Goal: Information Seeking & Learning: Understand process/instructions

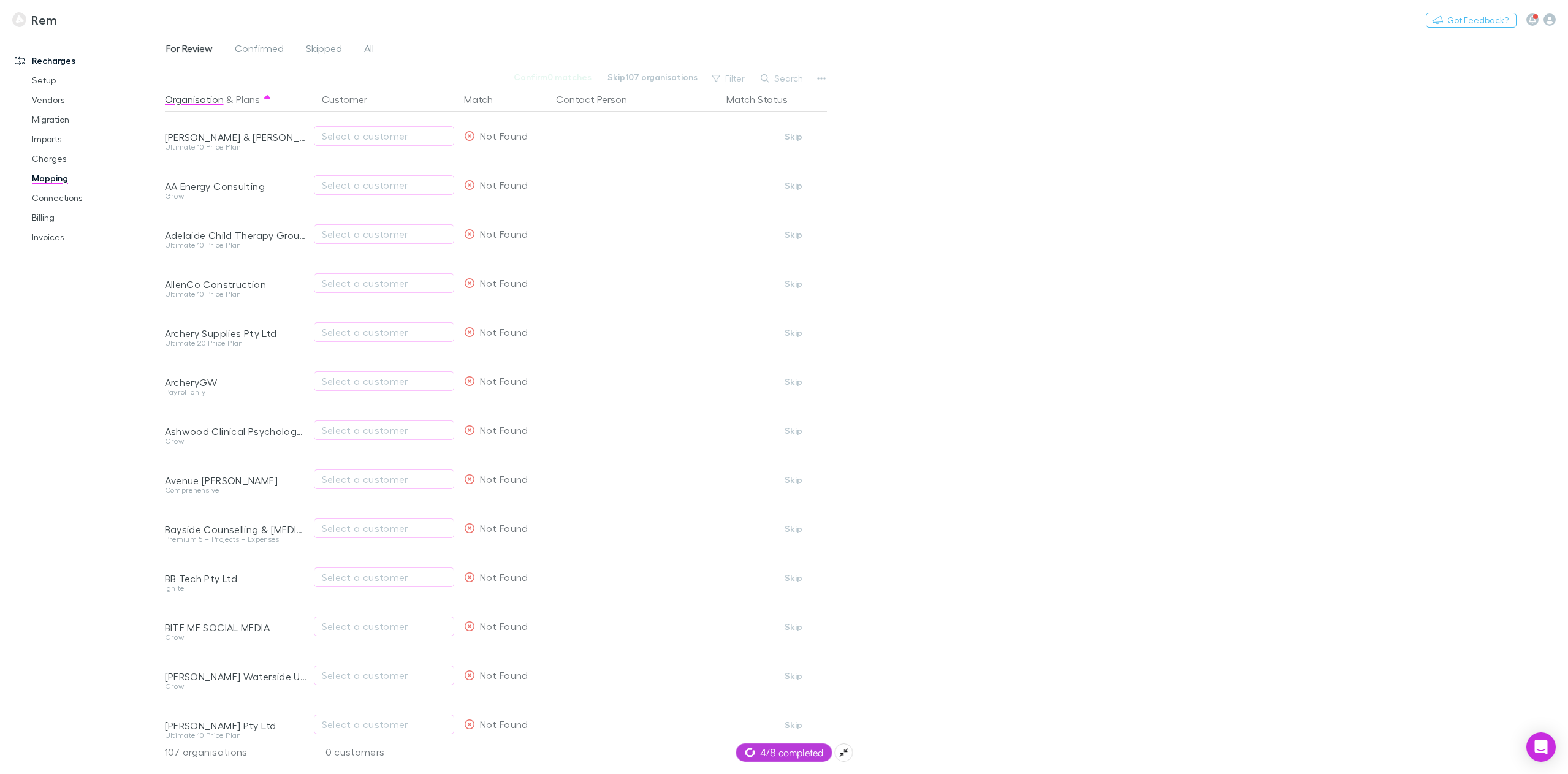
click at [787, 757] on span "4/8 completed" at bounding box center [784, 753] width 78 height 15
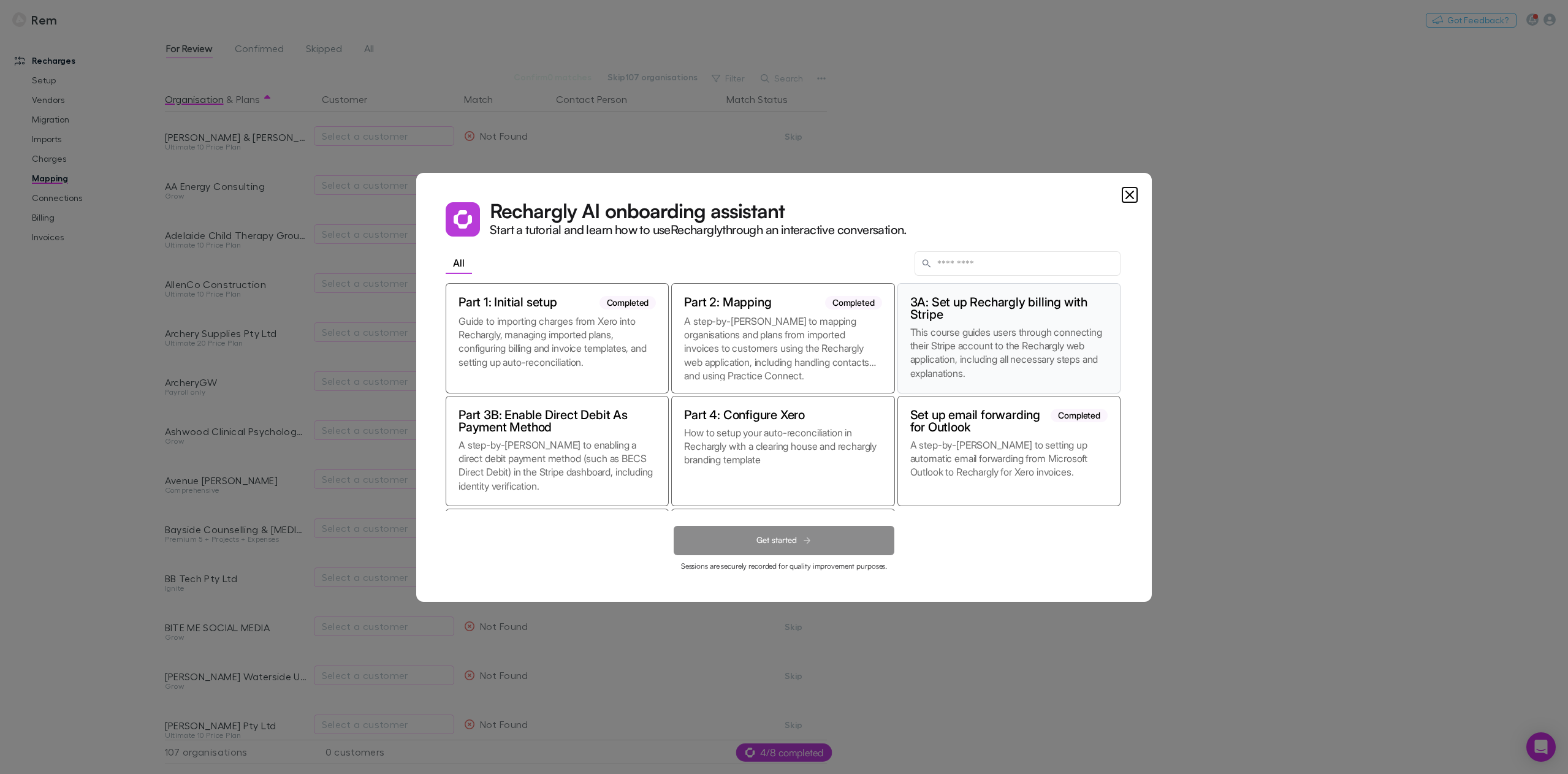
click at [976, 338] on p "This course guides users through connecting their Stripe account to the Recharg…" at bounding box center [1008, 353] width 197 height 55
click at [767, 540] on span "Get started" at bounding box center [776, 540] width 40 height 10
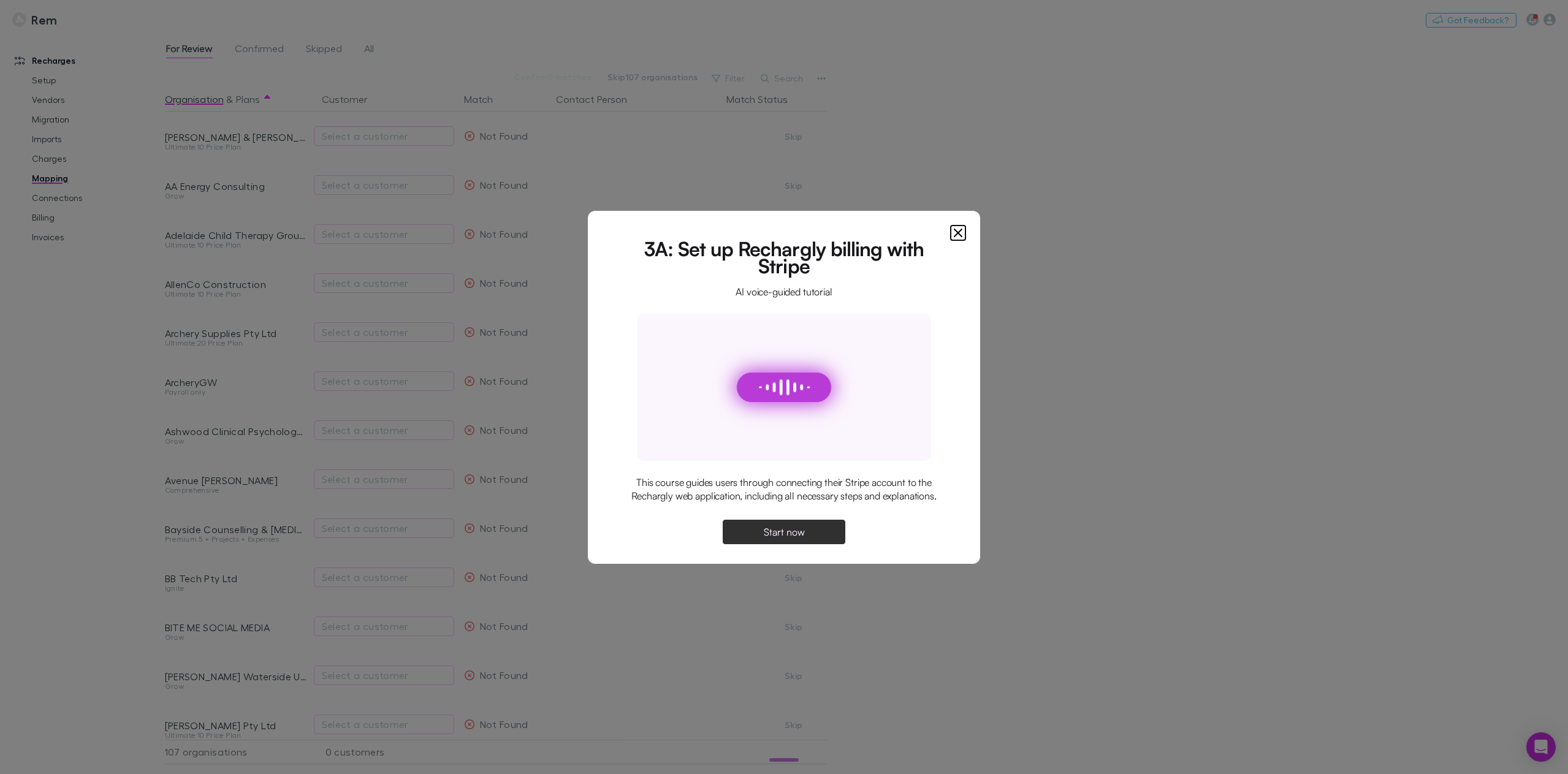
click at [784, 527] on span "Start now" at bounding box center [784, 531] width 41 height 10
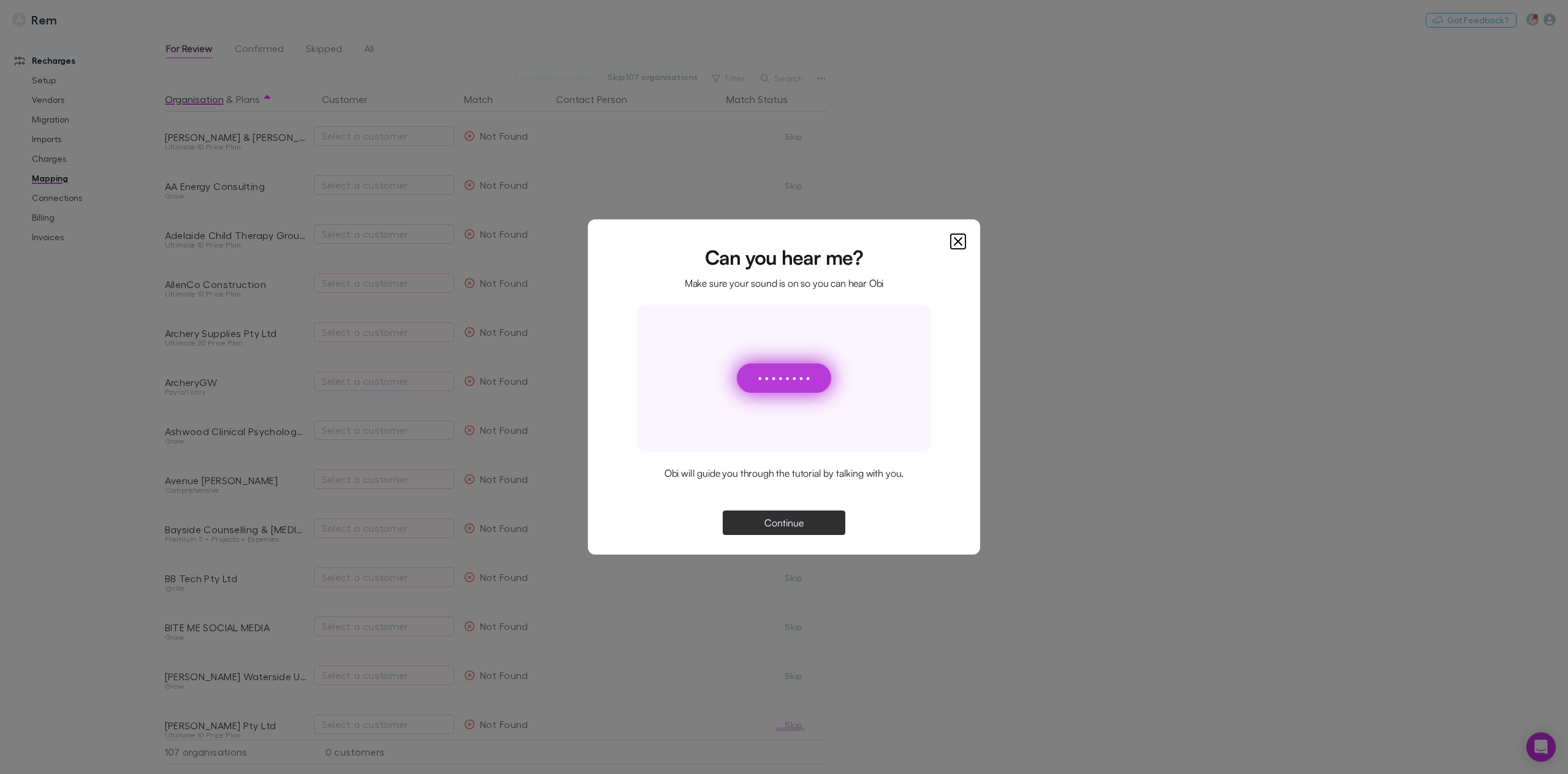
click at [784, 520] on span "Continue" at bounding box center [784, 522] width 39 height 10
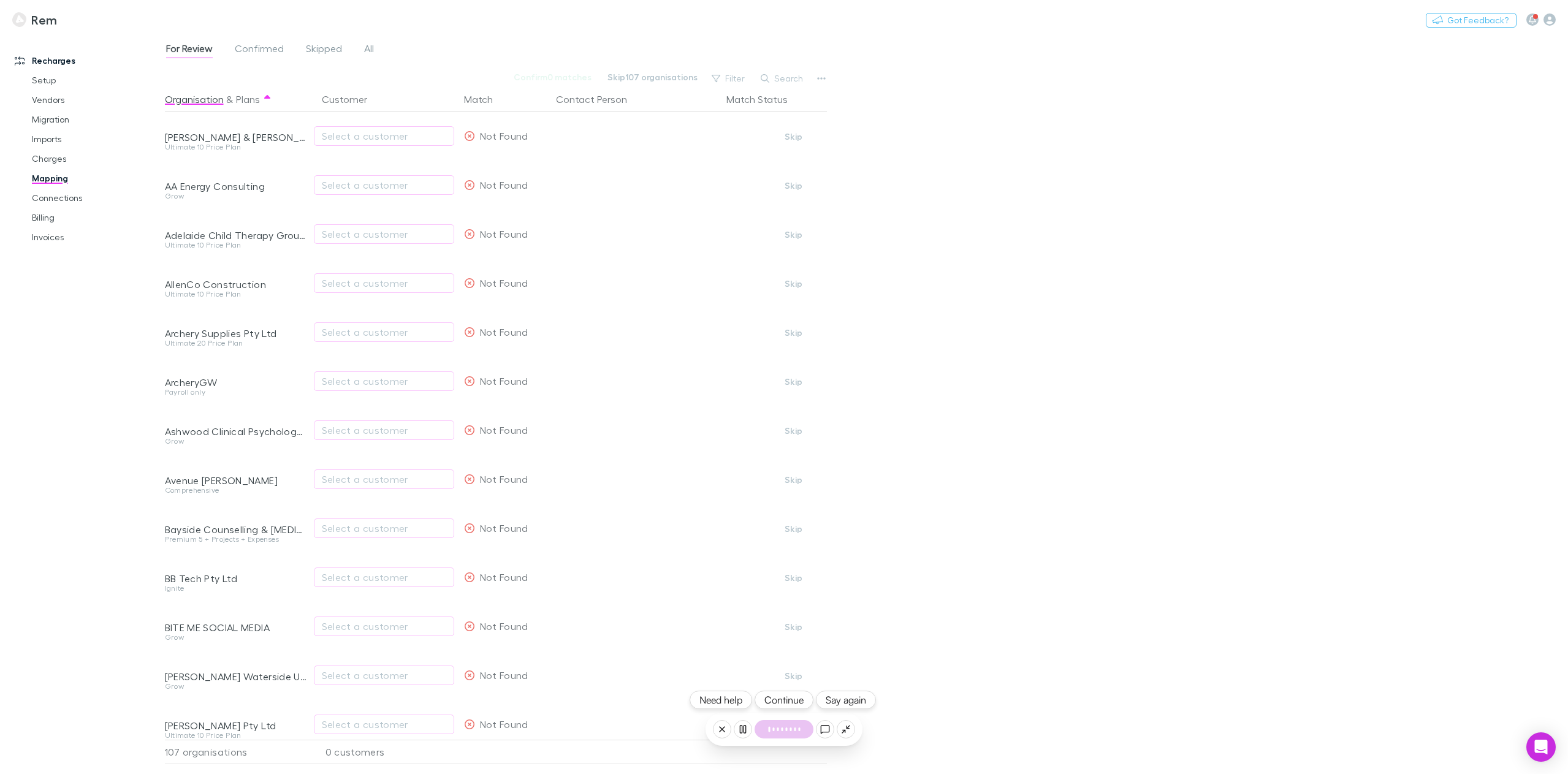
click at [797, 694] on button "Continue" at bounding box center [784, 700] width 59 height 19
click at [1552, 15] on icon "button" at bounding box center [1549, 19] width 12 height 12
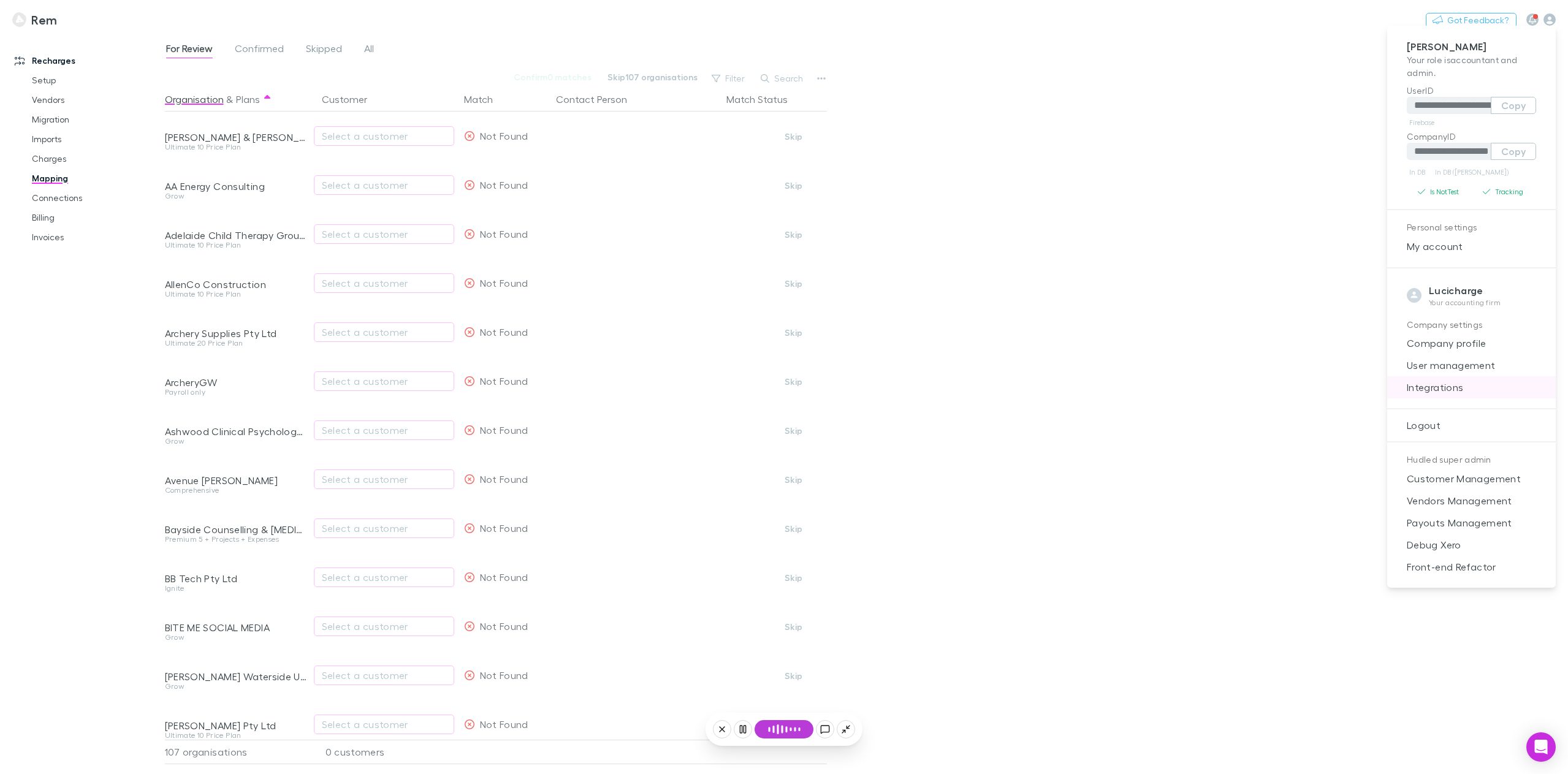
click at [1465, 388] on span "Integrations" at bounding box center [1471, 388] width 149 height 15
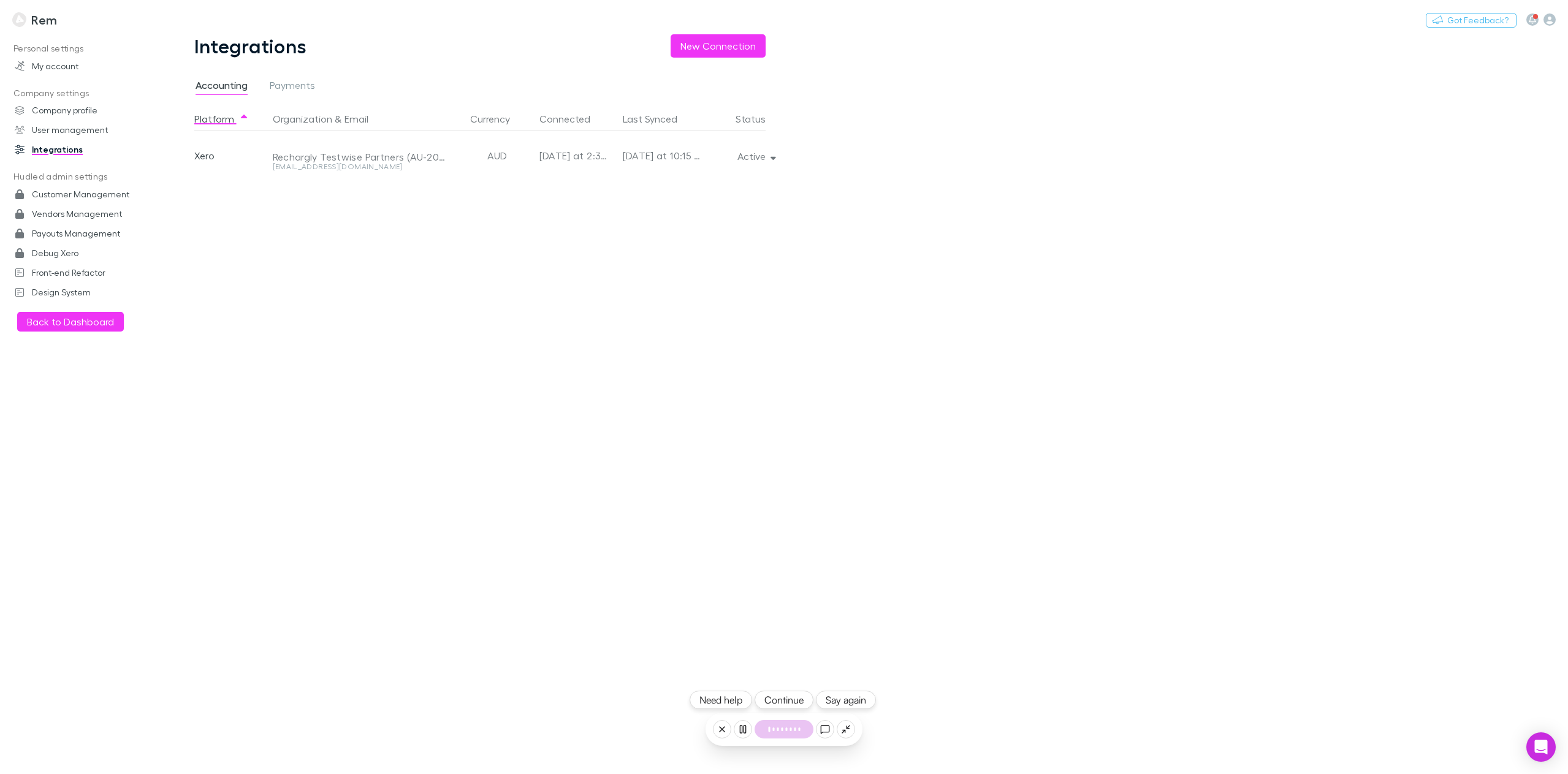
click at [794, 704] on button "Continue" at bounding box center [784, 700] width 59 height 19
click at [791, 703] on button "Continue" at bounding box center [784, 700] width 59 height 19
click at [304, 89] on span "Payments" at bounding box center [292, 86] width 45 height 16
click at [780, 704] on button "Continue" at bounding box center [784, 700] width 59 height 19
click at [787, 697] on button "Continue" at bounding box center [784, 700] width 59 height 19
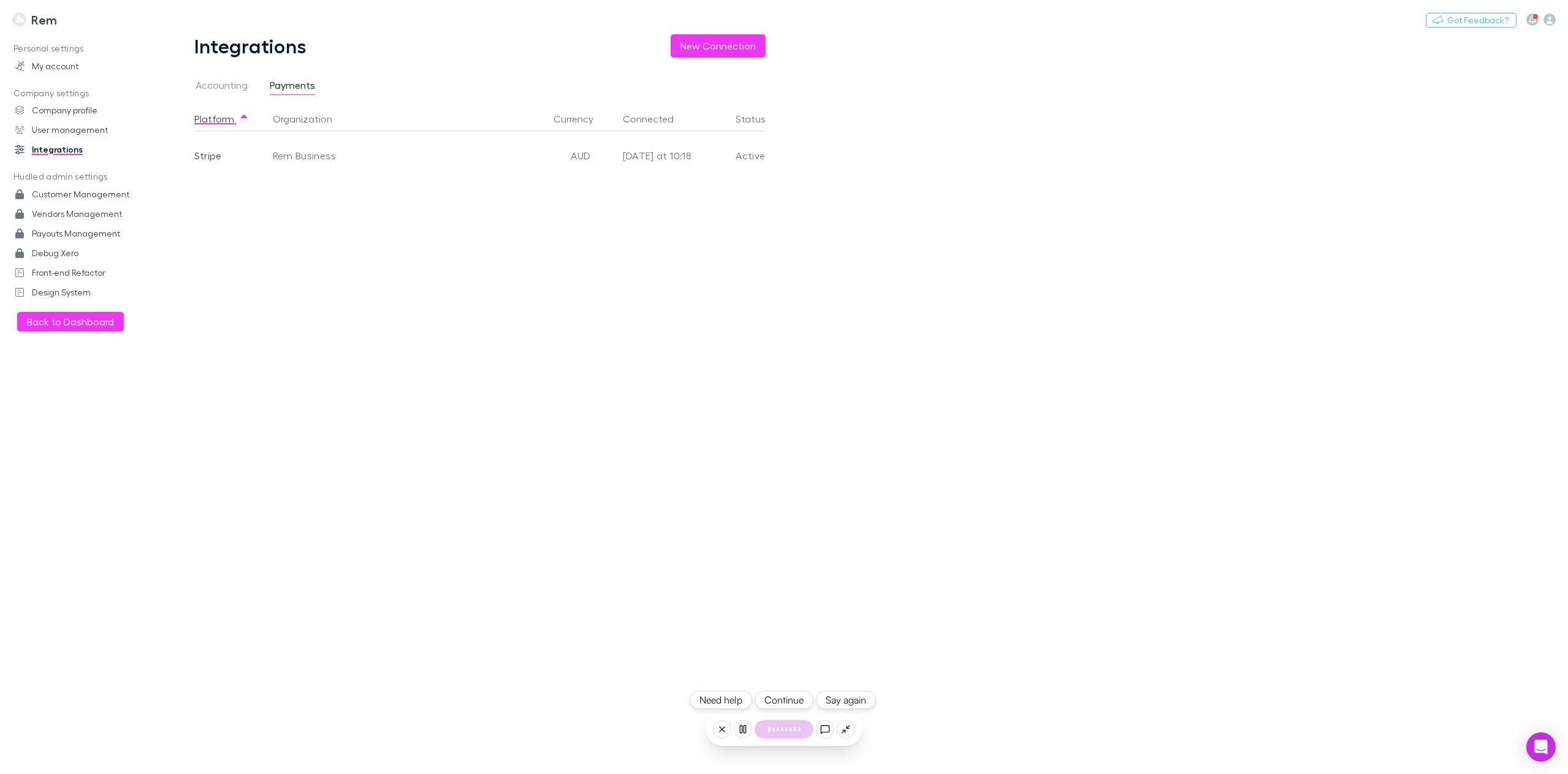
click at [787, 700] on button "Continue" at bounding box center [784, 700] width 59 height 19
click at [781, 697] on button "Continue" at bounding box center [784, 700] width 59 height 19
click at [794, 696] on button "Continue" at bounding box center [784, 700] width 59 height 19
click at [786, 704] on button "Continue" at bounding box center [784, 700] width 59 height 19
click at [787, 702] on button "Continue" at bounding box center [784, 700] width 59 height 19
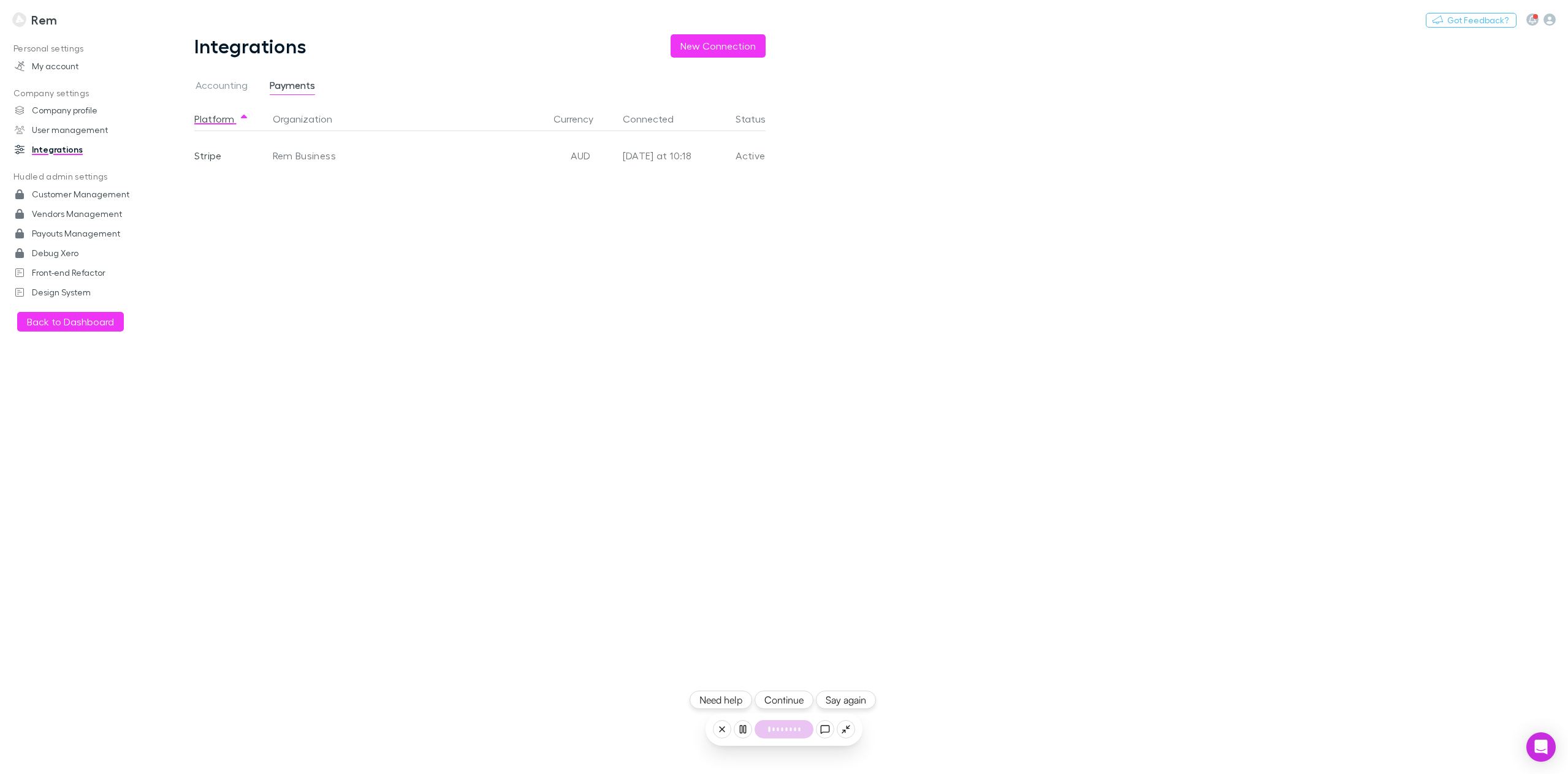
click at [793, 697] on button "Continue" at bounding box center [784, 700] width 59 height 19
click at [782, 697] on button "Continue" at bounding box center [784, 700] width 59 height 19
click at [773, 700] on button "Continue" at bounding box center [784, 700] width 59 height 19
click at [773, 697] on button "Continue" at bounding box center [784, 700] width 59 height 19
click at [787, 696] on button "Continue" at bounding box center [784, 700] width 59 height 19
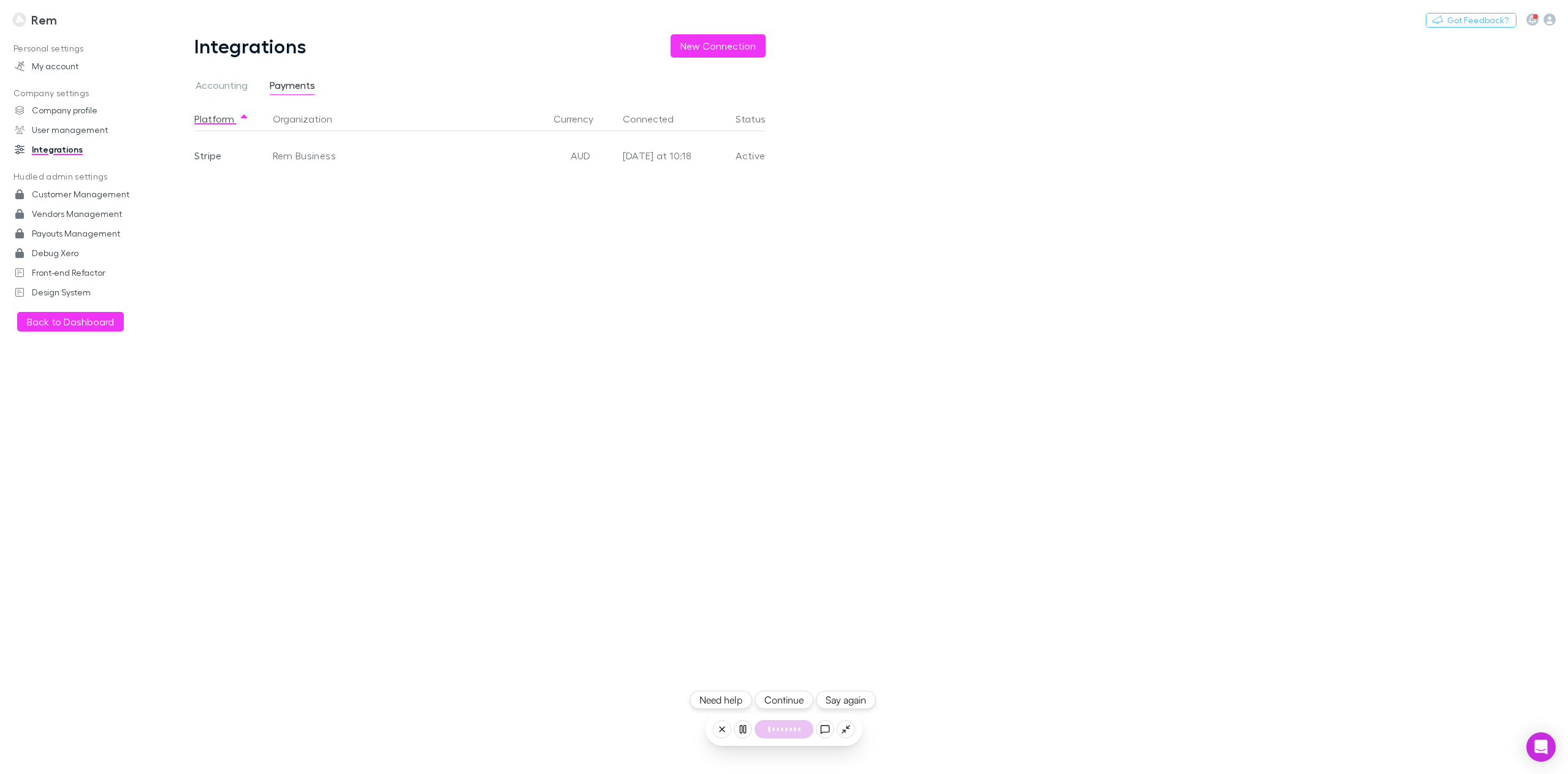
click at [795, 690] on div "Integrations New Connection Accounting Payments Platform Organization Currency …" at bounding box center [490, 404] width 650 height 740
click at [800, 700] on button "Continue" at bounding box center [784, 700] width 59 height 19
click at [785, 703] on button "Continue" at bounding box center [784, 700] width 59 height 19
click at [784, 703] on button "Continue" at bounding box center [784, 700] width 59 height 19
click at [795, 706] on button "Continue" at bounding box center [784, 700] width 59 height 19
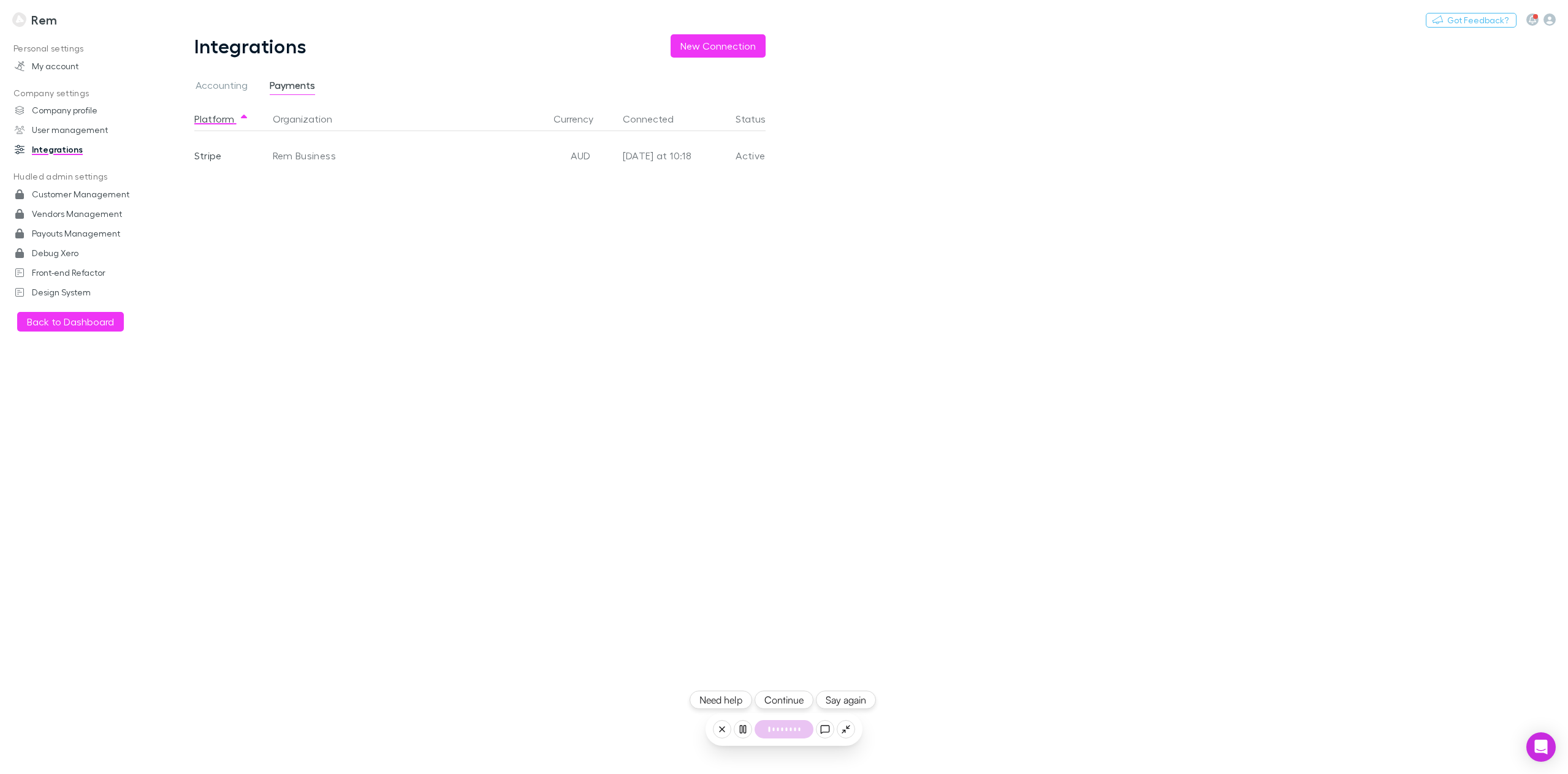
click at [787, 698] on button "Continue" at bounding box center [784, 700] width 59 height 19
click at [775, 700] on button "Continue" at bounding box center [784, 700] width 59 height 19
click at [781, 698] on button "Continue" at bounding box center [784, 700] width 59 height 19
click at [778, 699] on button "Continue" at bounding box center [784, 700] width 59 height 19
click at [786, 700] on button "Continue" at bounding box center [784, 700] width 59 height 19
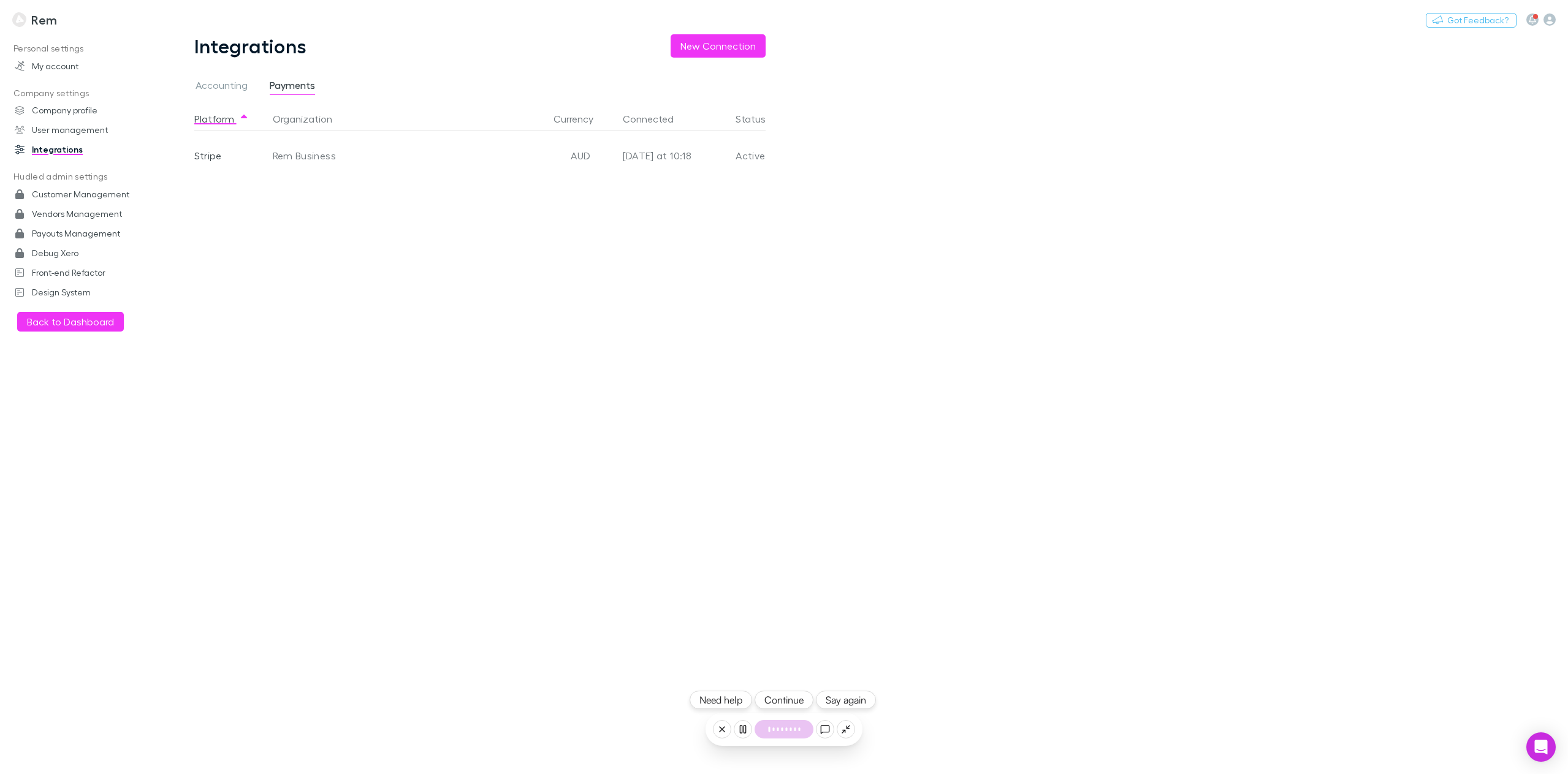
click at [780, 696] on button "Continue" at bounding box center [784, 700] width 59 height 19
click at [780, 700] on button "Continue" at bounding box center [784, 700] width 59 height 19
click at [787, 706] on button "Continue" at bounding box center [784, 700] width 59 height 19
click at [788, 705] on button "Continue" at bounding box center [784, 700] width 59 height 19
click at [793, 700] on button "Continue" at bounding box center [784, 700] width 59 height 19
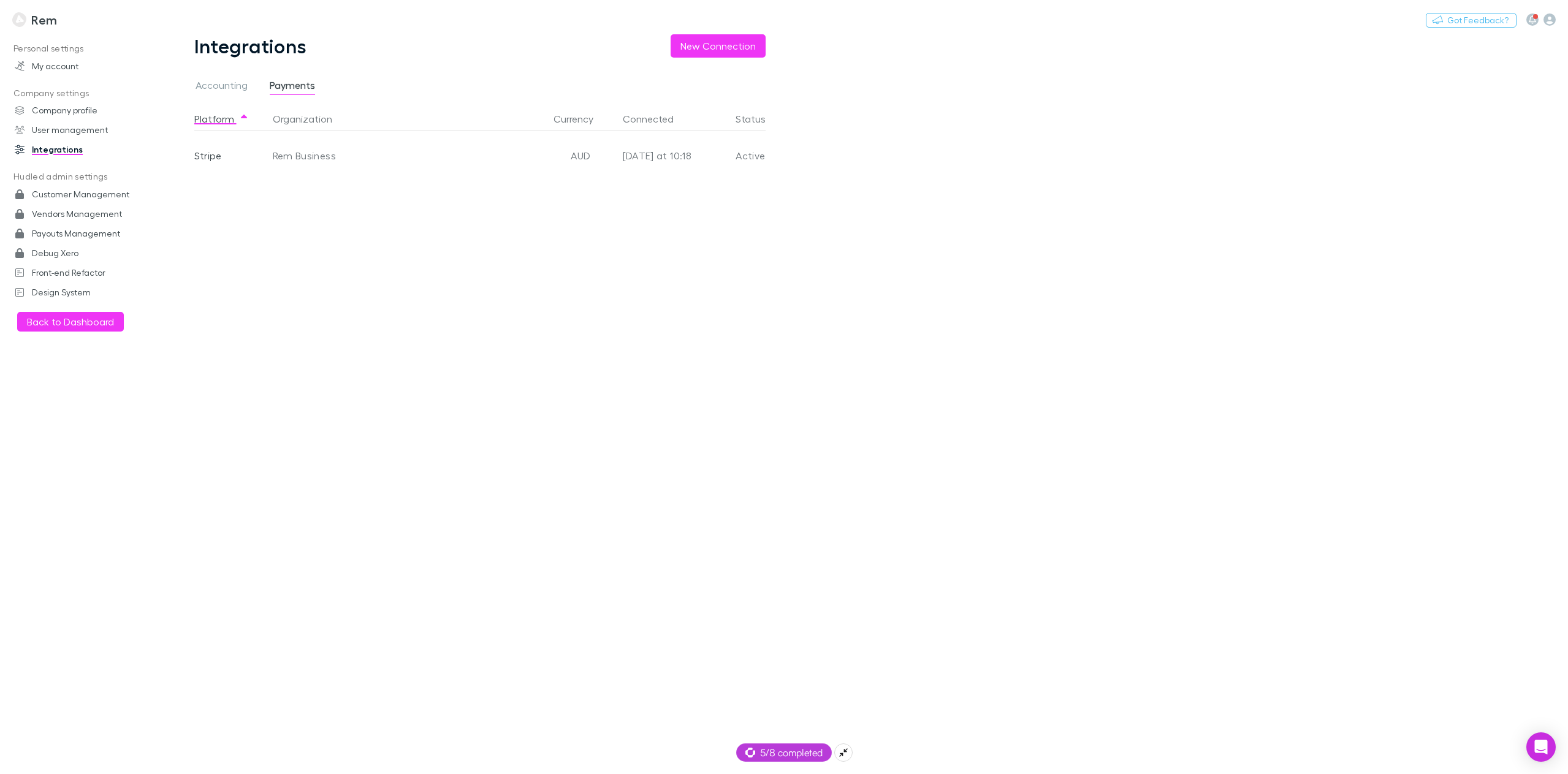
click at [801, 752] on span "5/8 completed" at bounding box center [784, 753] width 77 height 15
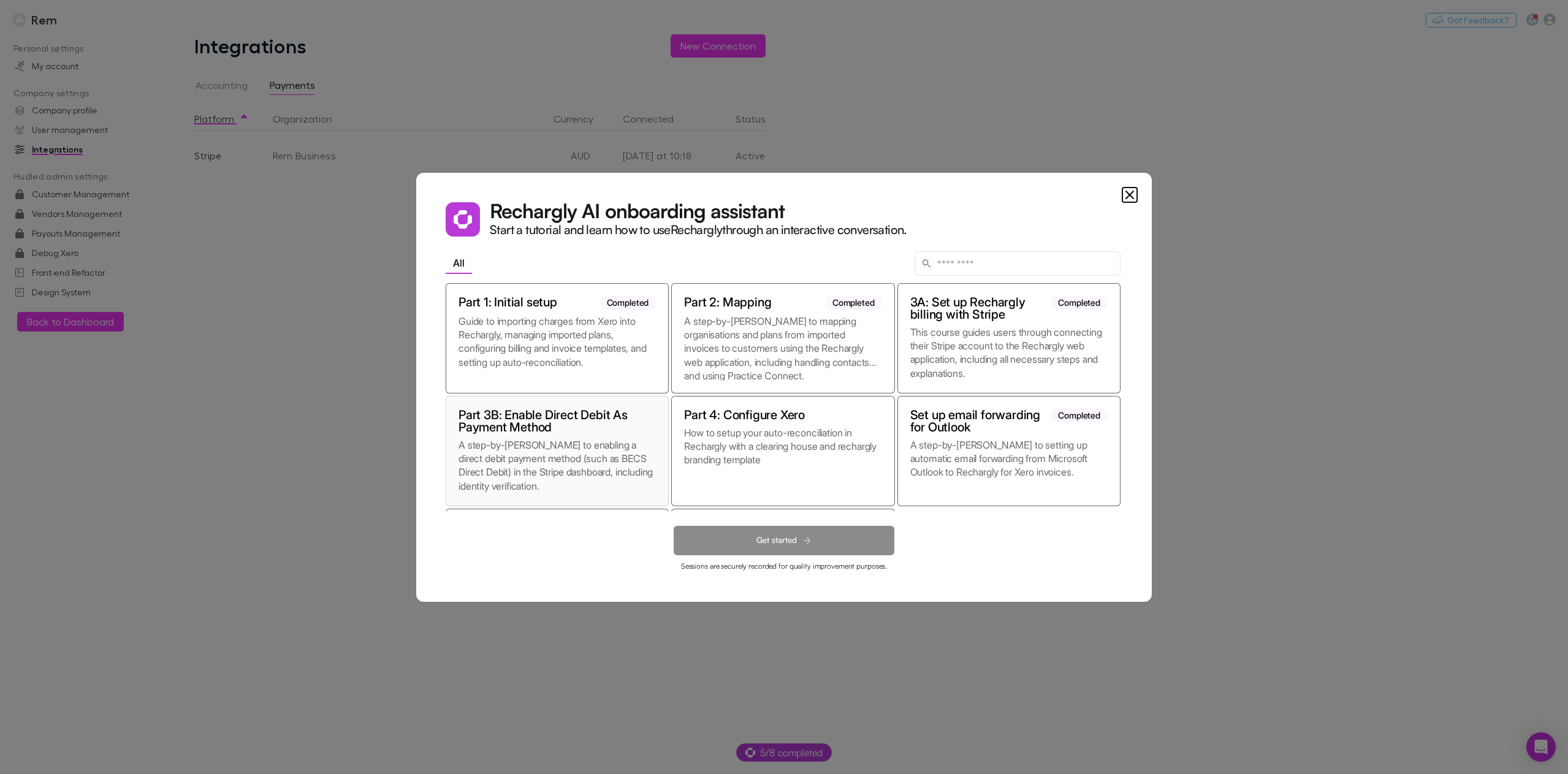
click at [592, 435] on div "Part 3B: Enable Direct Debit As Payment Method A step-by-[PERSON_NAME] to enabl…" at bounding box center [557, 451] width 223 height 110
click at [784, 542] on span "Get started" at bounding box center [776, 540] width 40 height 10
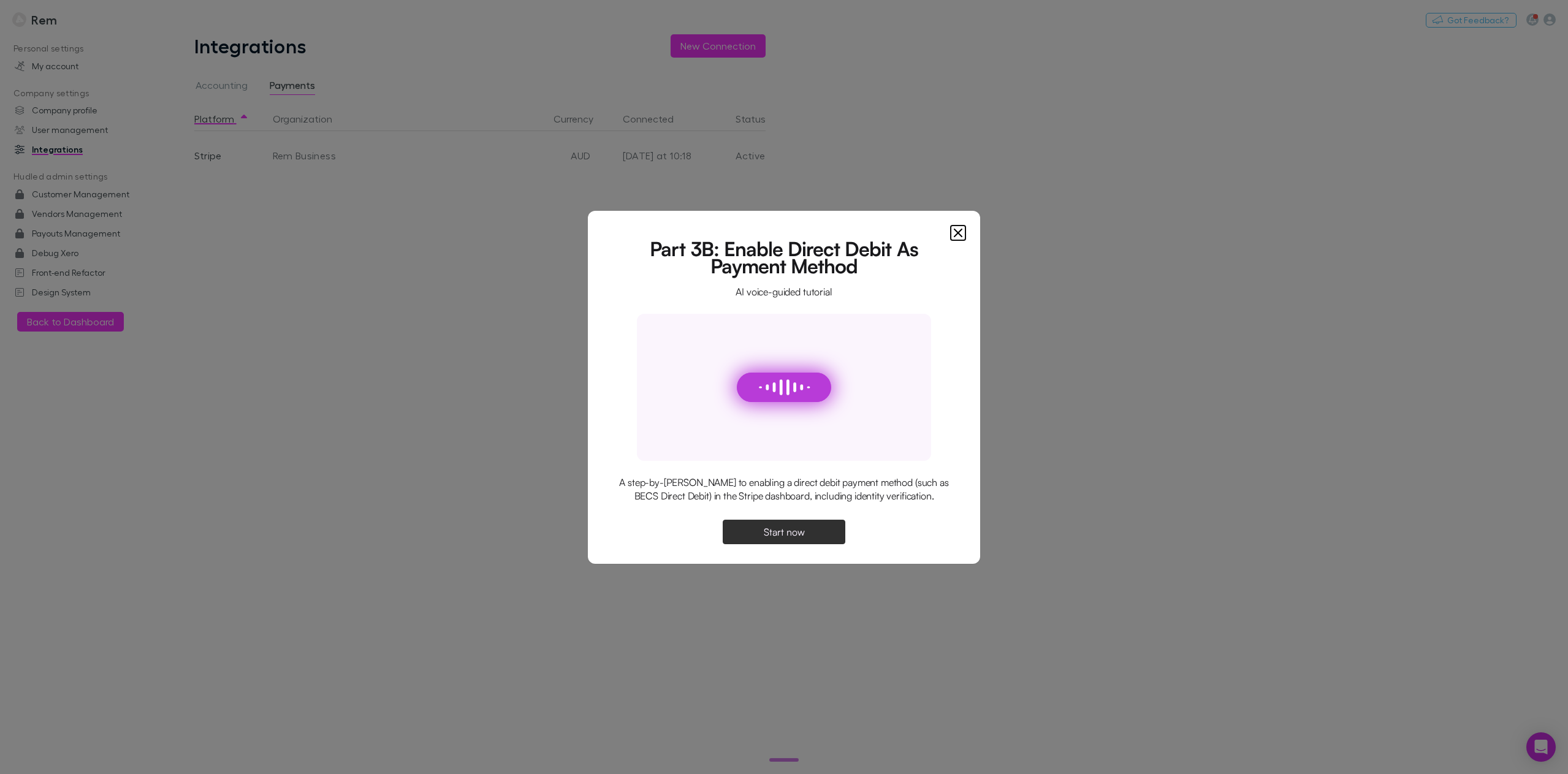
click at [782, 522] on button "Start now" at bounding box center [784, 531] width 123 height 25
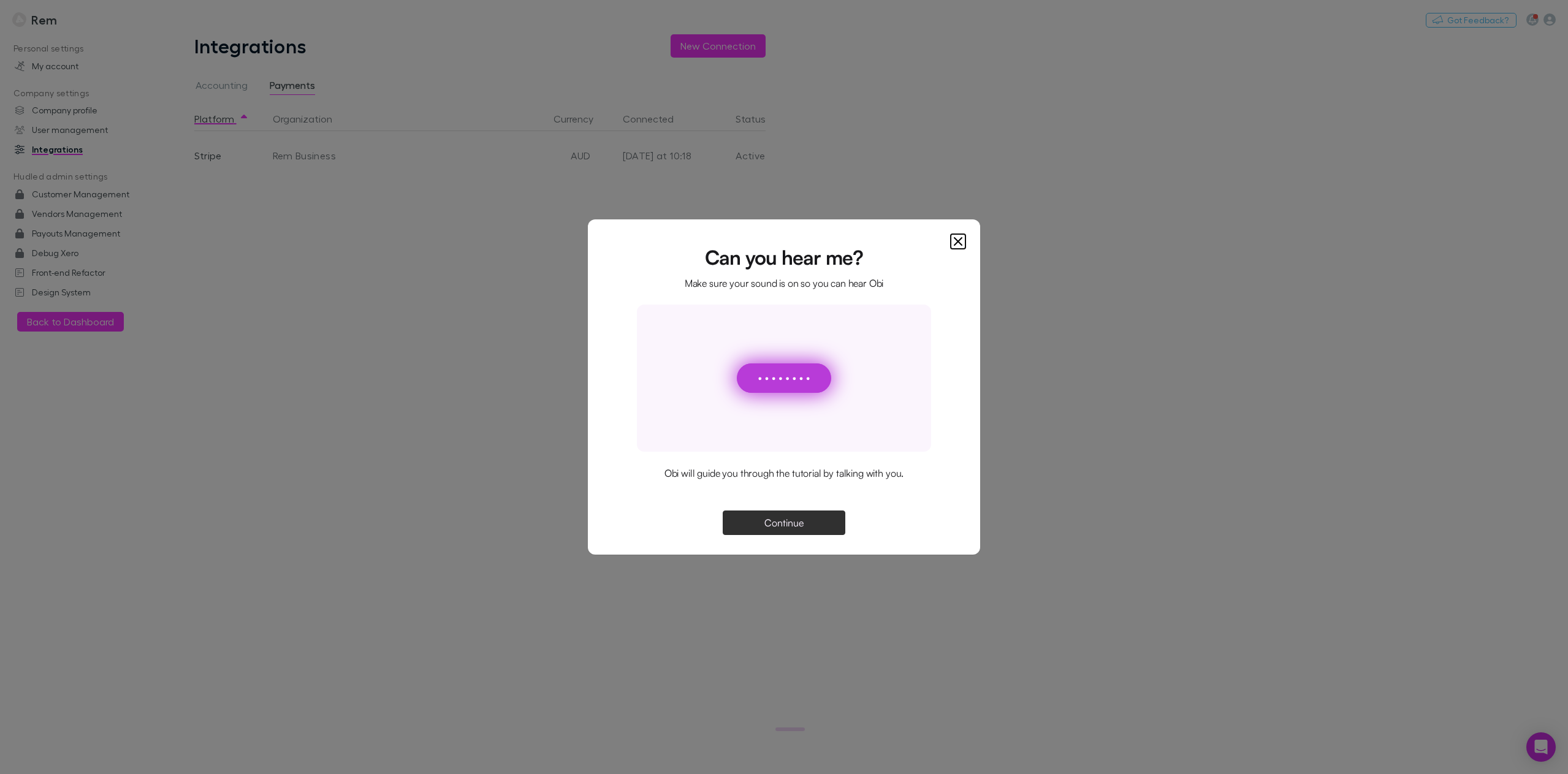
click at [790, 525] on span "Continue" at bounding box center [784, 522] width 39 height 10
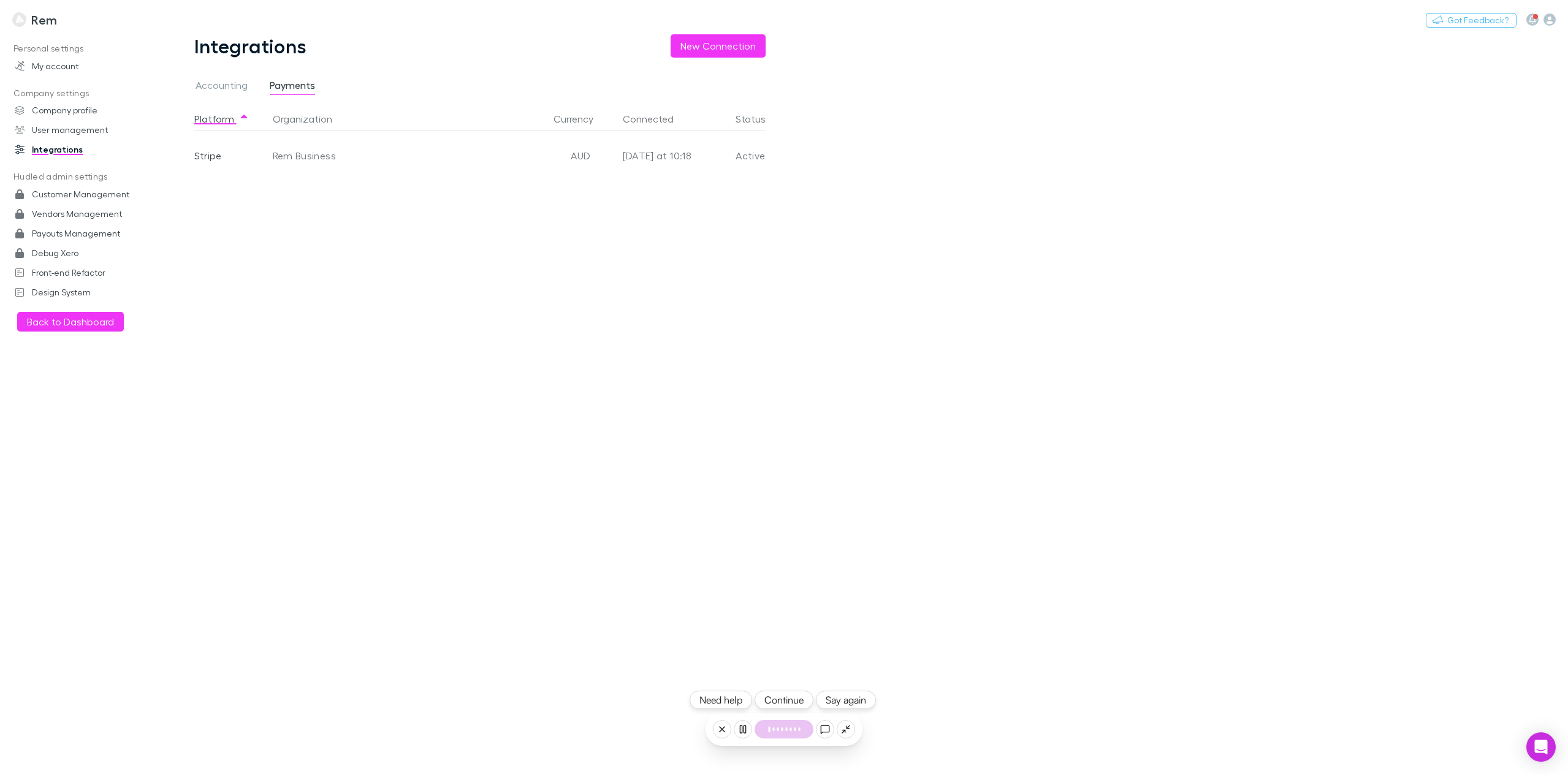
click at [787, 702] on button "Continue" at bounding box center [784, 700] width 59 height 19
click at [793, 704] on button "Continue" at bounding box center [784, 700] width 59 height 19
click at [783, 703] on button "Continue" at bounding box center [784, 700] width 59 height 19
click at [788, 696] on button "Continue" at bounding box center [784, 700] width 59 height 19
click at [844, 706] on button "Say again" at bounding box center [845, 700] width 60 height 19
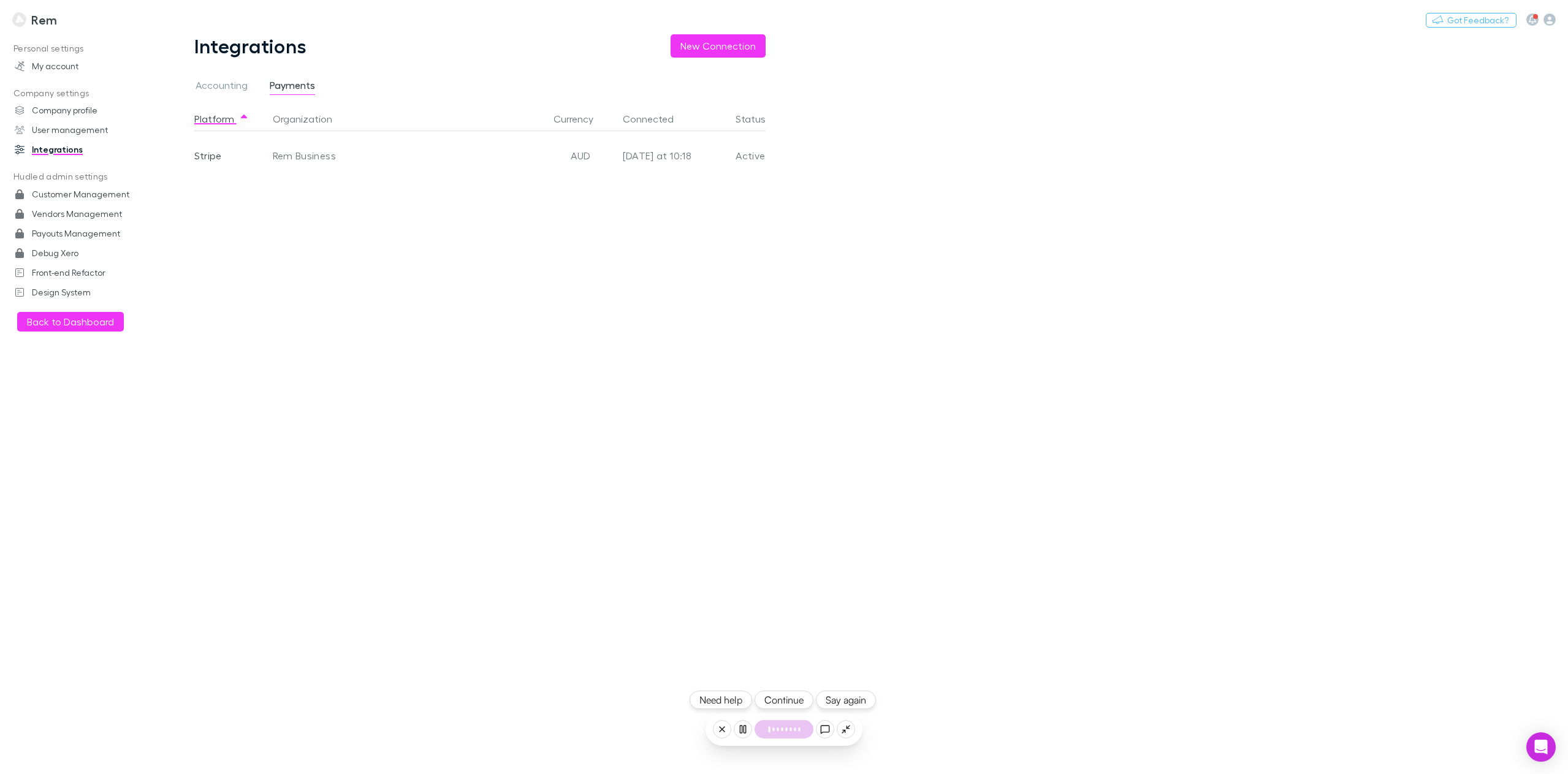
click at [786, 703] on button "Continue" at bounding box center [784, 700] width 59 height 19
click at [787, 696] on button "Continue" at bounding box center [784, 700] width 59 height 19
click at [787, 704] on button "Continue" at bounding box center [784, 700] width 59 height 19
click at [789, 703] on button "Continue" at bounding box center [784, 700] width 59 height 19
click at [781, 706] on button "Continue" at bounding box center [784, 700] width 59 height 19
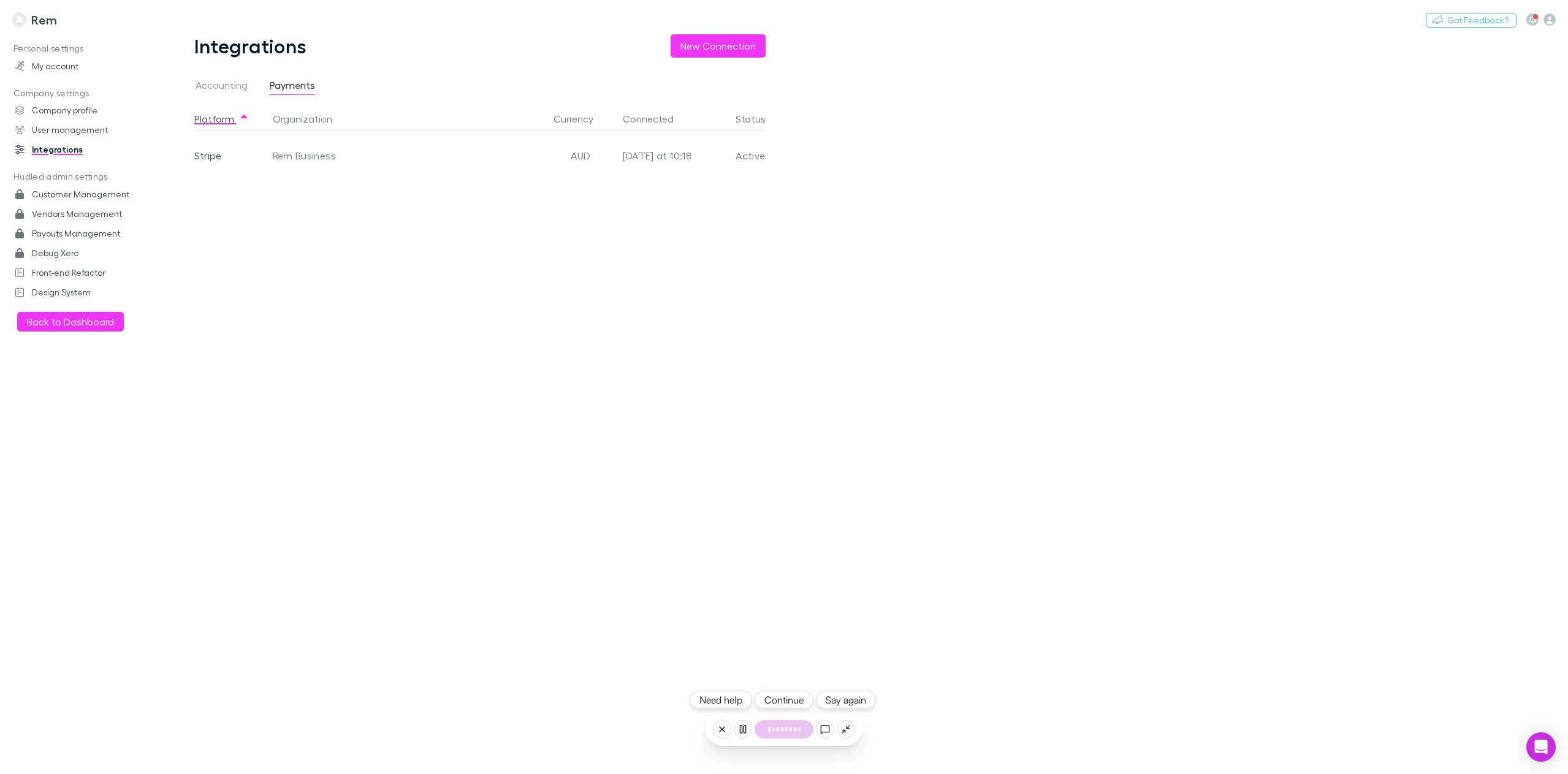
click at [782, 703] on button "Continue" at bounding box center [784, 700] width 59 height 19
click at [794, 701] on button "Continue" at bounding box center [784, 700] width 59 height 19
click at [786, 700] on button "Continue" at bounding box center [784, 700] width 59 height 19
click at [784, 700] on button "Continue" at bounding box center [784, 700] width 59 height 19
click at [787, 697] on button "Continue" at bounding box center [784, 700] width 59 height 19
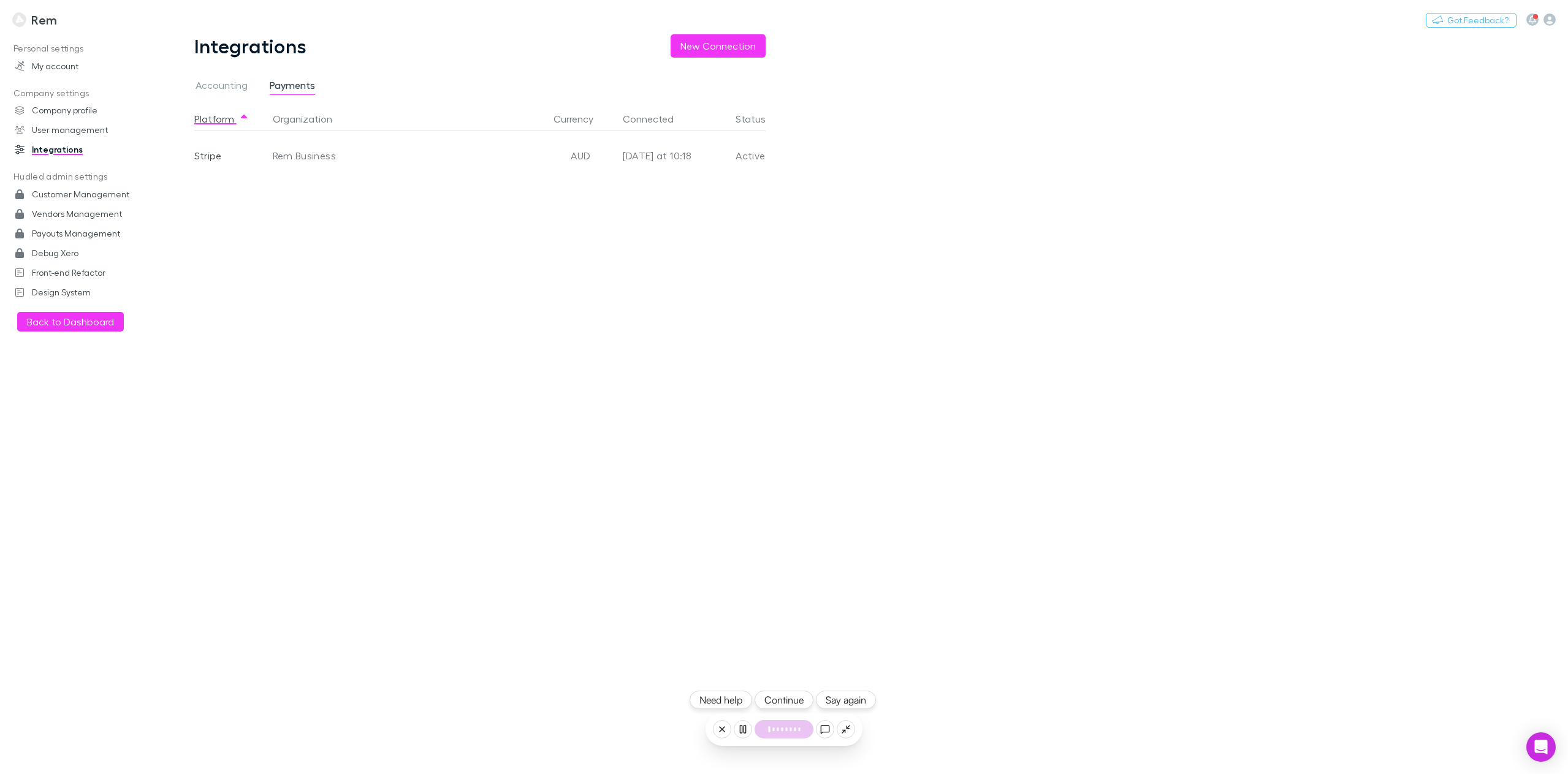
click at [784, 699] on button "Continue" at bounding box center [784, 700] width 59 height 19
click at [784, 706] on button "Continue" at bounding box center [784, 700] width 59 height 19
click at [784, 703] on button "Continue" at bounding box center [784, 700] width 59 height 19
click at [779, 700] on button "Continue" at bounding box center [784, 700] width 59 height 19
click at [787, 703] on button "Continue" at bounding box center [784, 700] width 59 height 19
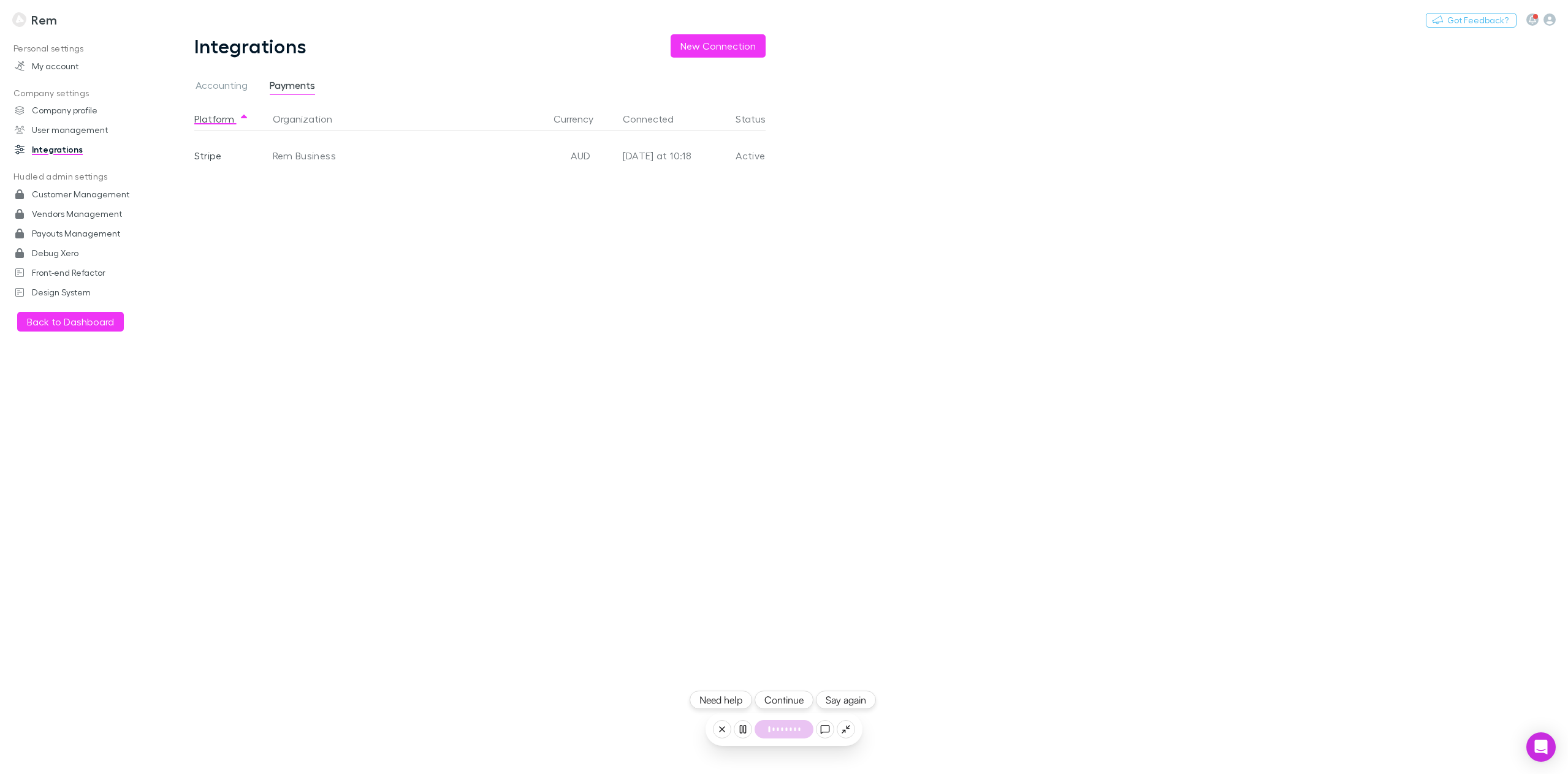
click at [790, 699] on button "Continue" at bounding box center [784, 700] width 59 height 19
click at [782, 703] on button "Continue" at bounding box center [784, 700] width 59 height 19
click at [787, 755] on span "6/8 completed" at bounding box center [784, 753] width 78 height 15
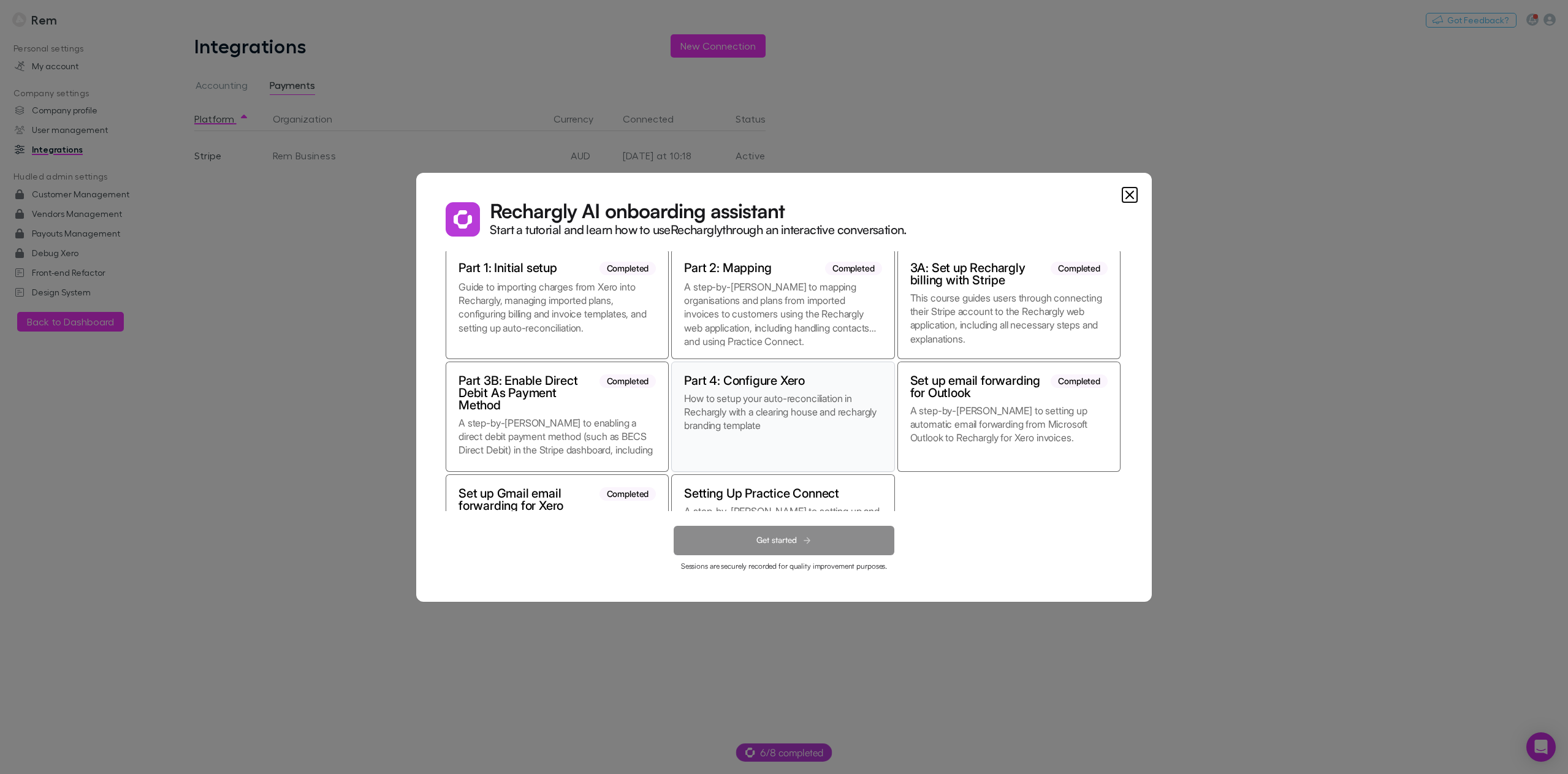
scroll to position [108, 0]
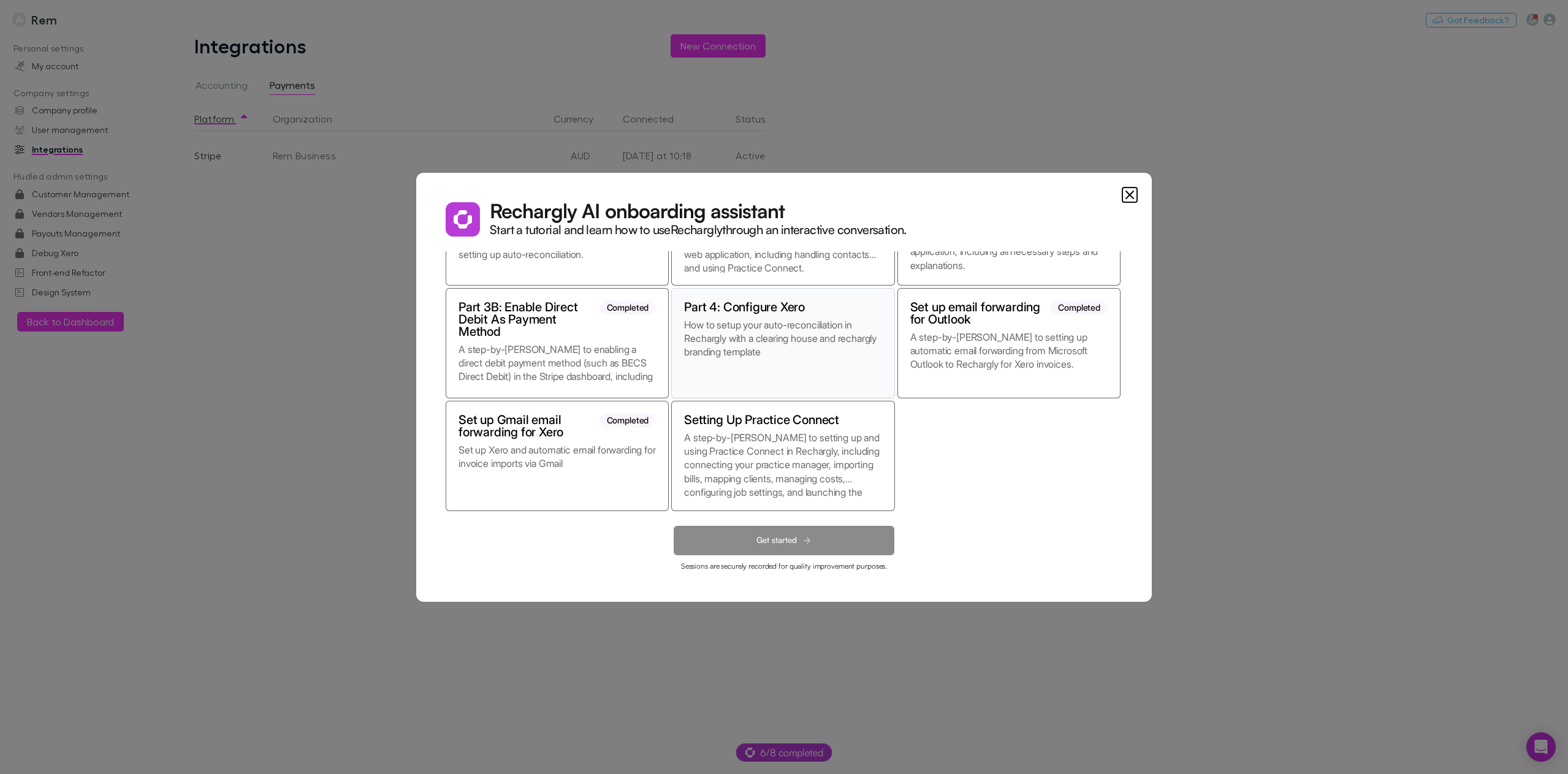
click at [808, 351] on p "How to setup your auto-reconciliation in Rechargly with a clearing house and re…" at bounding box center [782, 351] width 197 height 68
click at [780, 546] on button "Get started" at bounding box center [784, 541] width 221 height 30
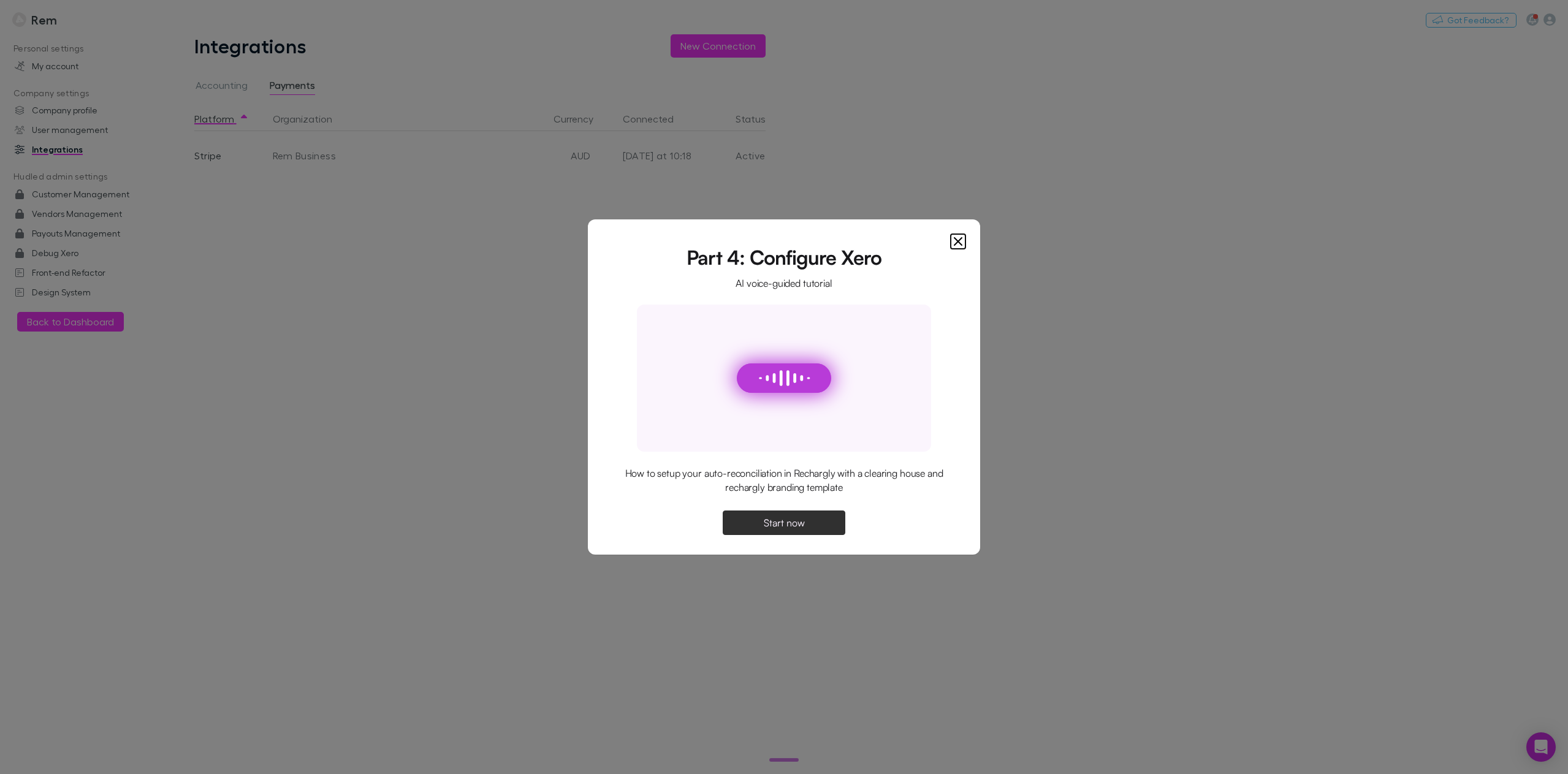
click at [781, 528] on span "Start now" at bounding box center [784, 522] width 41 height 10
click at [784, 529] on button "Continue" at bounding box center [784, 522] width 123 height 25
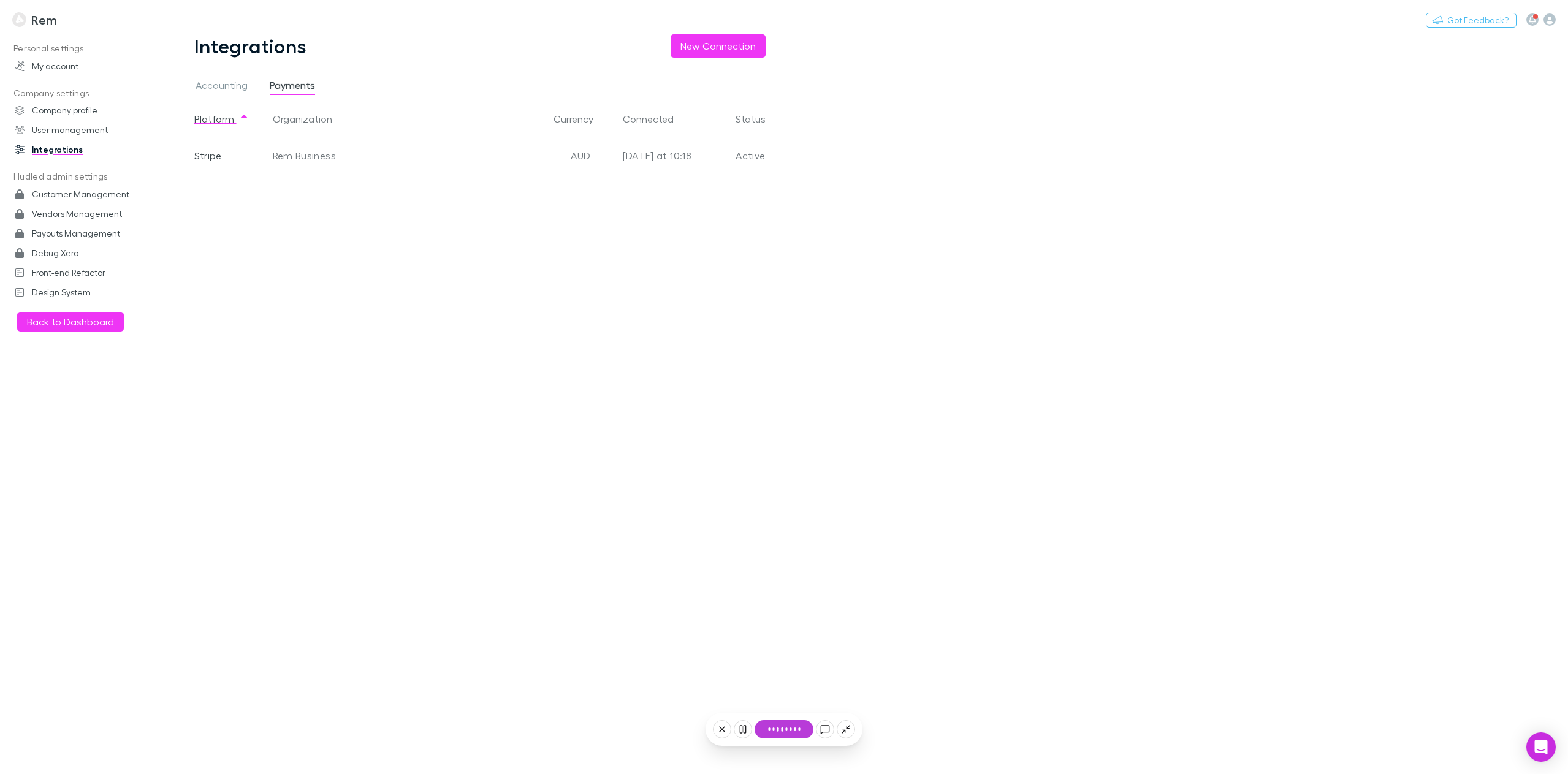
click at [723, 729] on icon at bounding box center [722, 729] width 10 height 10
click at [725, 704] on div "Wrapping up early? No, let's continue Yes, let's wrap up" at bounding box center [784, 654] width 196 height 109
click at [738, 689] on button "Yes, let's wrap up" at bounding box center [784, 680] width 167 height 27
